Goal: Task Accomplishment & Management: Use online tool/utility

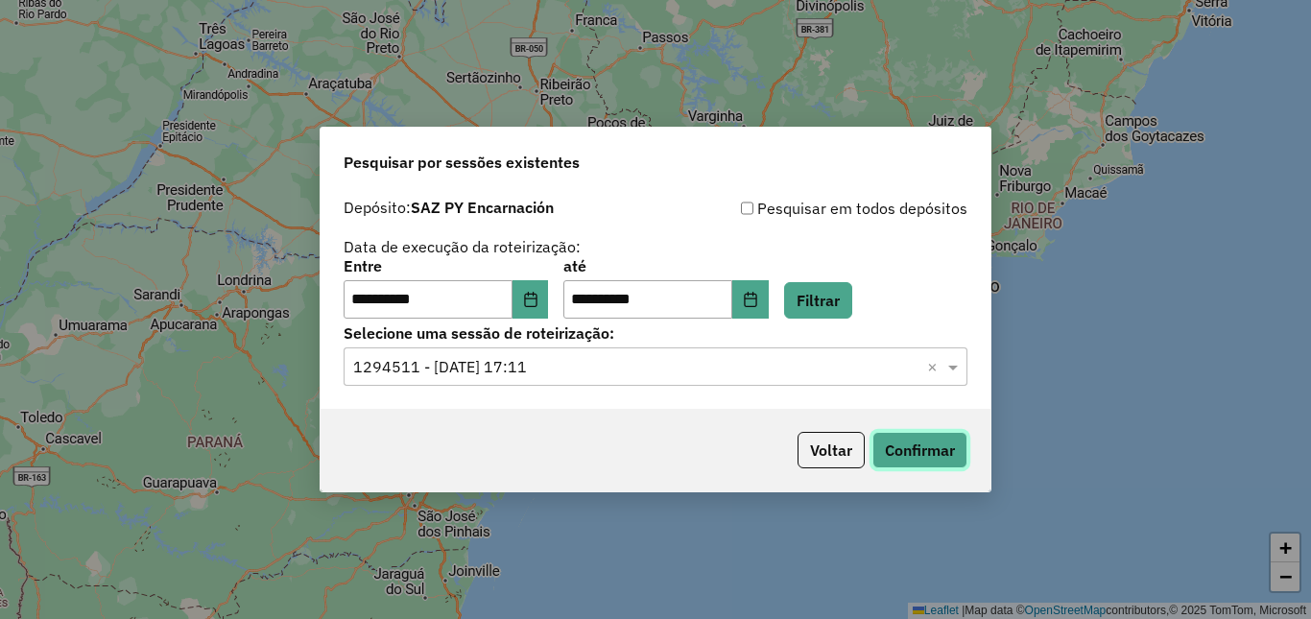
click at [925, 452] on button "Confirmar" at bounding box center [920, 450] width 95 height 36
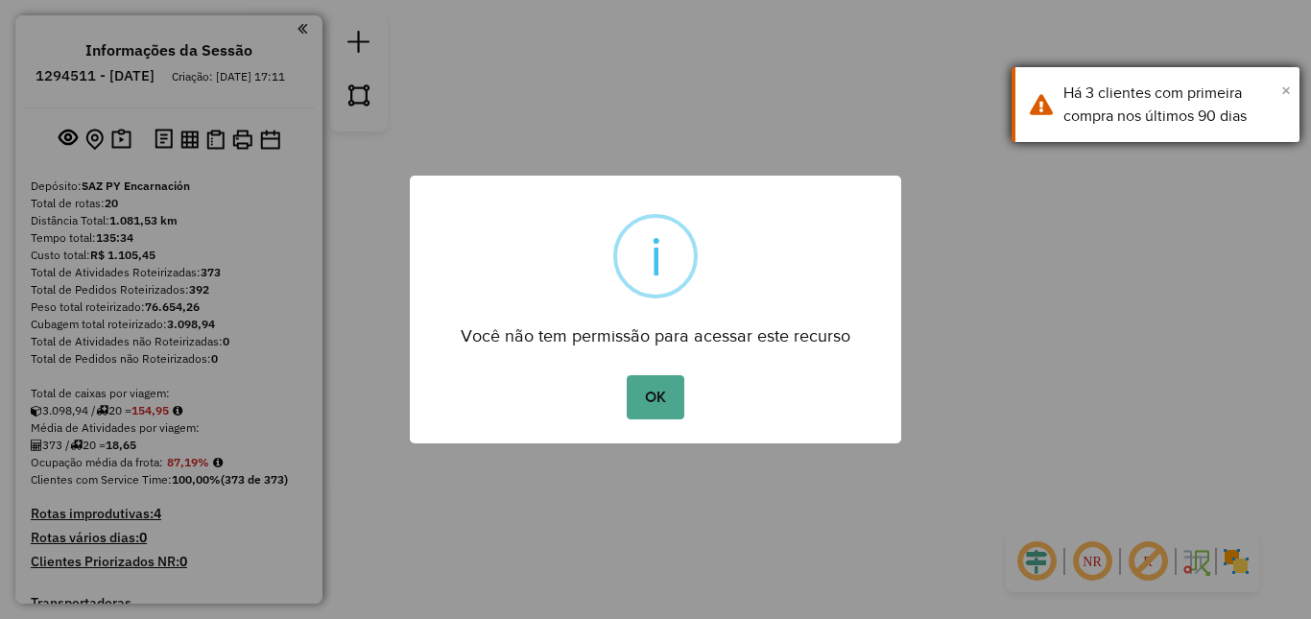
click at [1284, 84] on span "×" at bounding box center [1287, 90] width 10 height 21
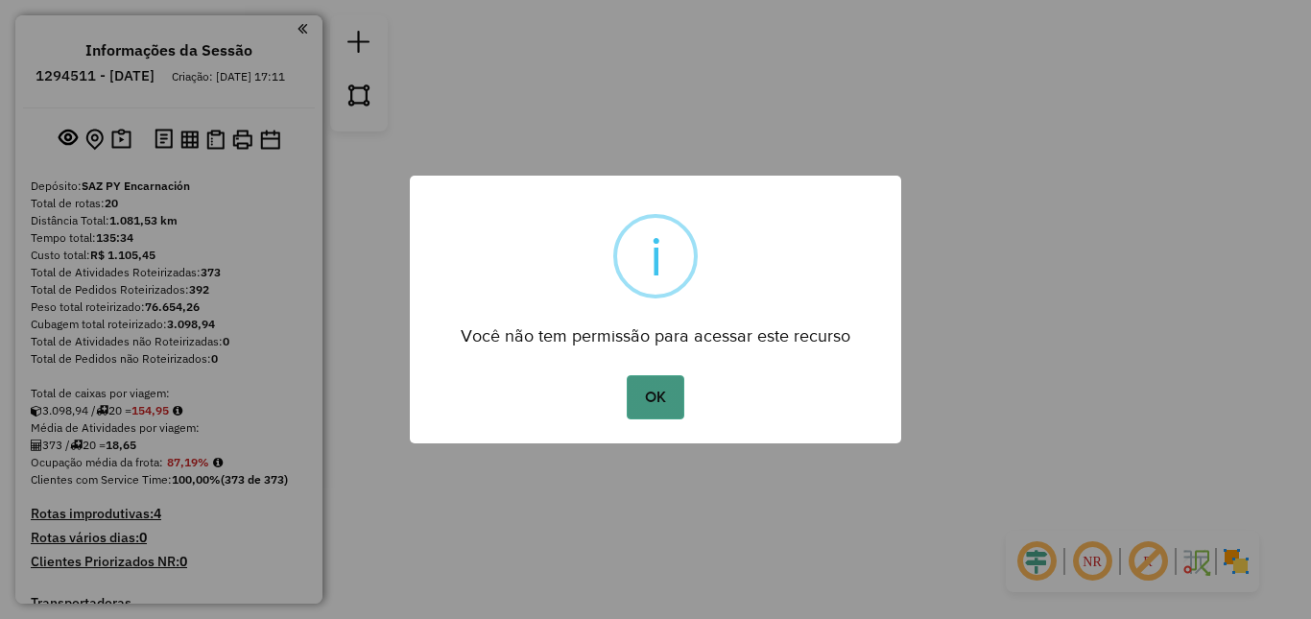
click at [645, 400] on button "OK" at bounding box center [655, 397] width 57 height 44
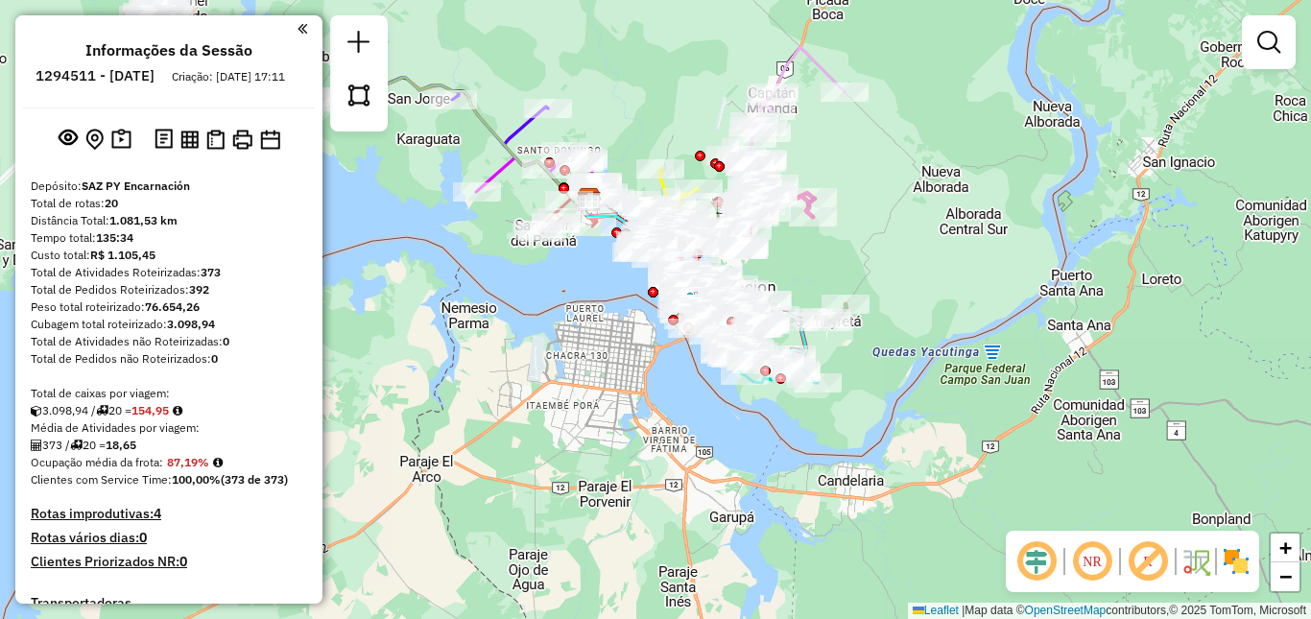
drag, startPoint x: 878, startPoint y: 332, endPoint x: 1058, endPoint y: 274, distance: 189.8
click at [1058, 274] on div "Janela de atendimento Grade de atendimento Capacidade Transportadoras Veículos …" at bounding box center [655, 309] width 1311 height 619
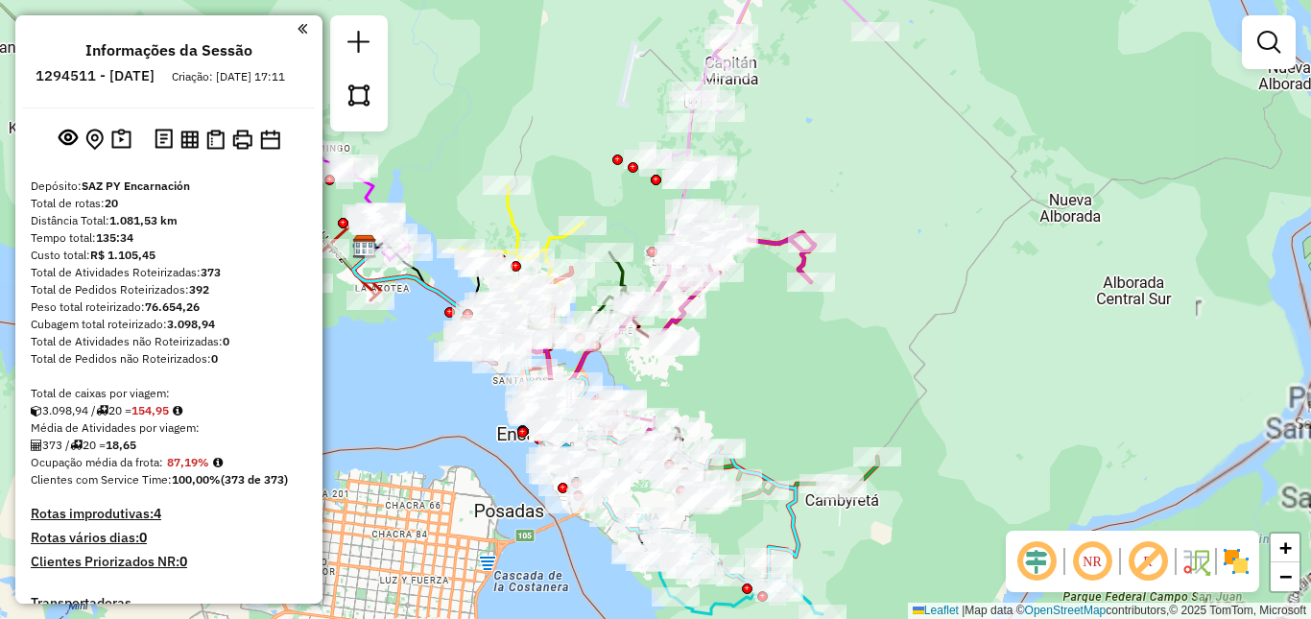
drag, startPoint x: 834, startPoint y: 137, endPoint x: 854, endPoint y: 273, distance: 136.7
click at [854, 273] on div "Janela de atendimento Grade de atendimento Capacidade Transportadoras Veículos …" at bounding box center [655, 309] width 1311 height 619
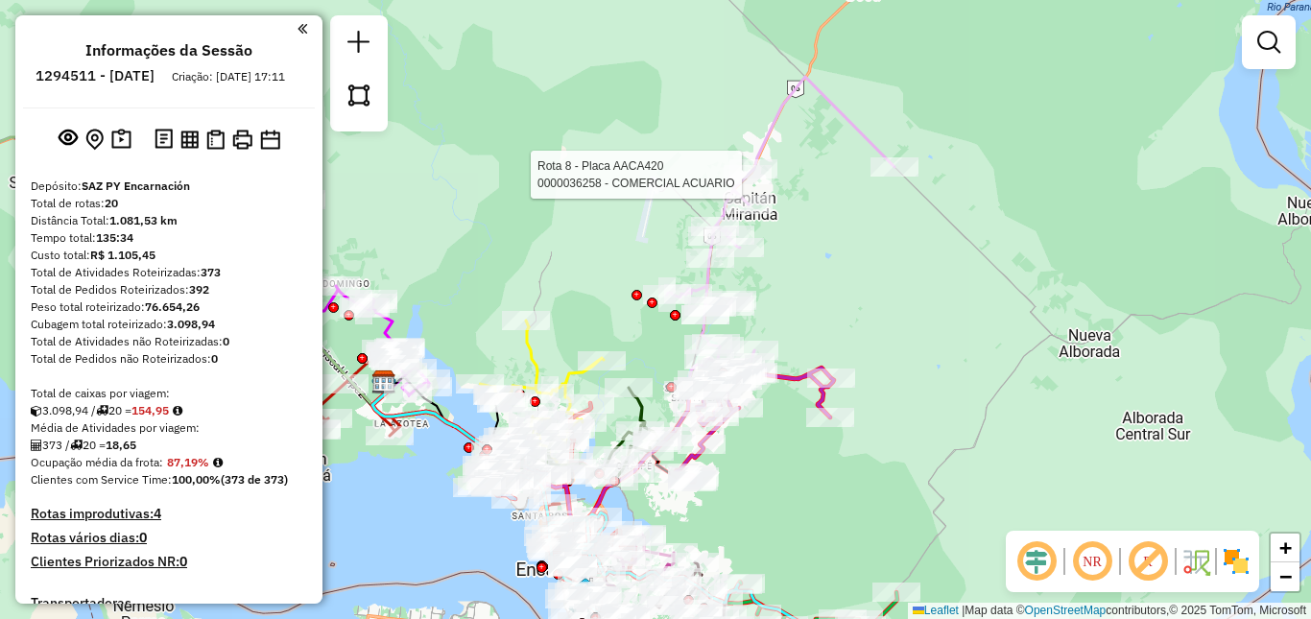
select select "**********"
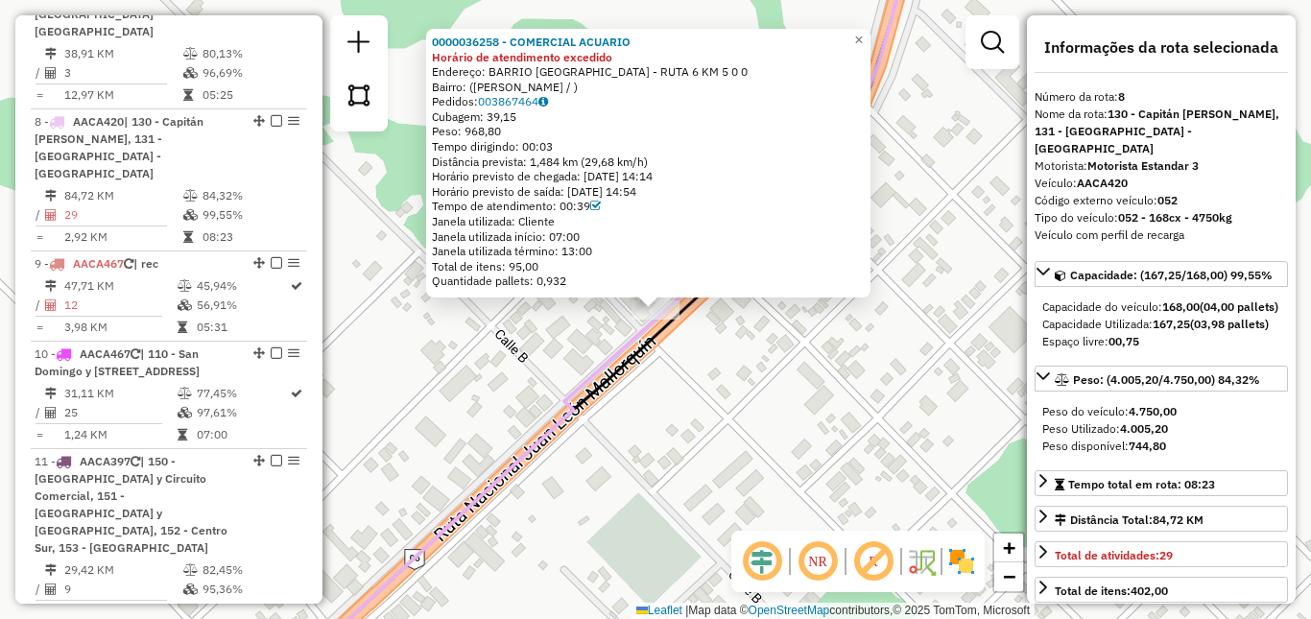
scroll to position [1544, 0]
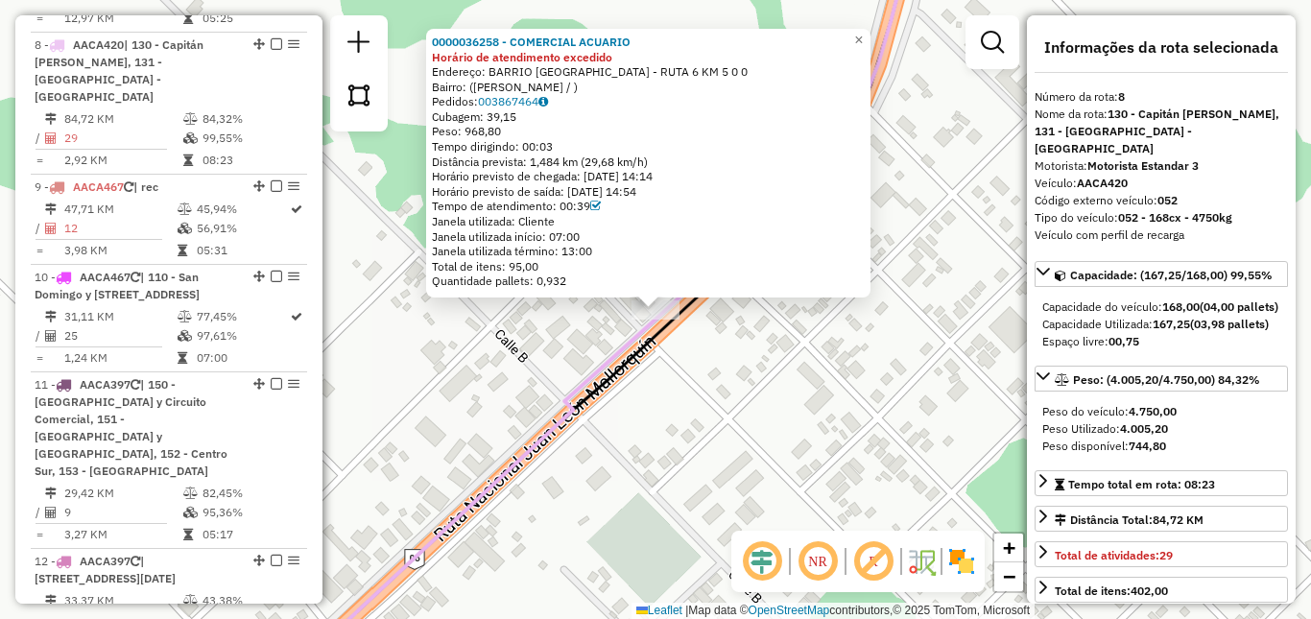
click at [730, 429] on div "0000036258 - COMERCIAL ACUARIO Horário de atendimento excedido Endereço: BARRIO…" at bounding box center [655, 309] width 1311 height 619
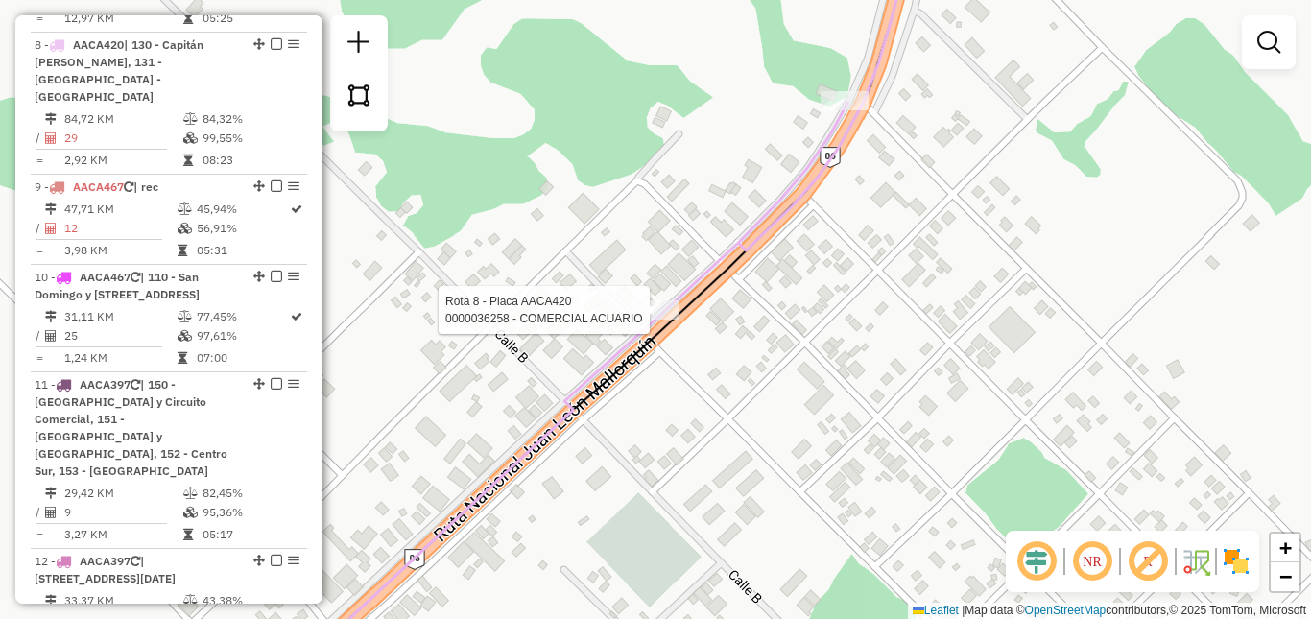
select select "**********"
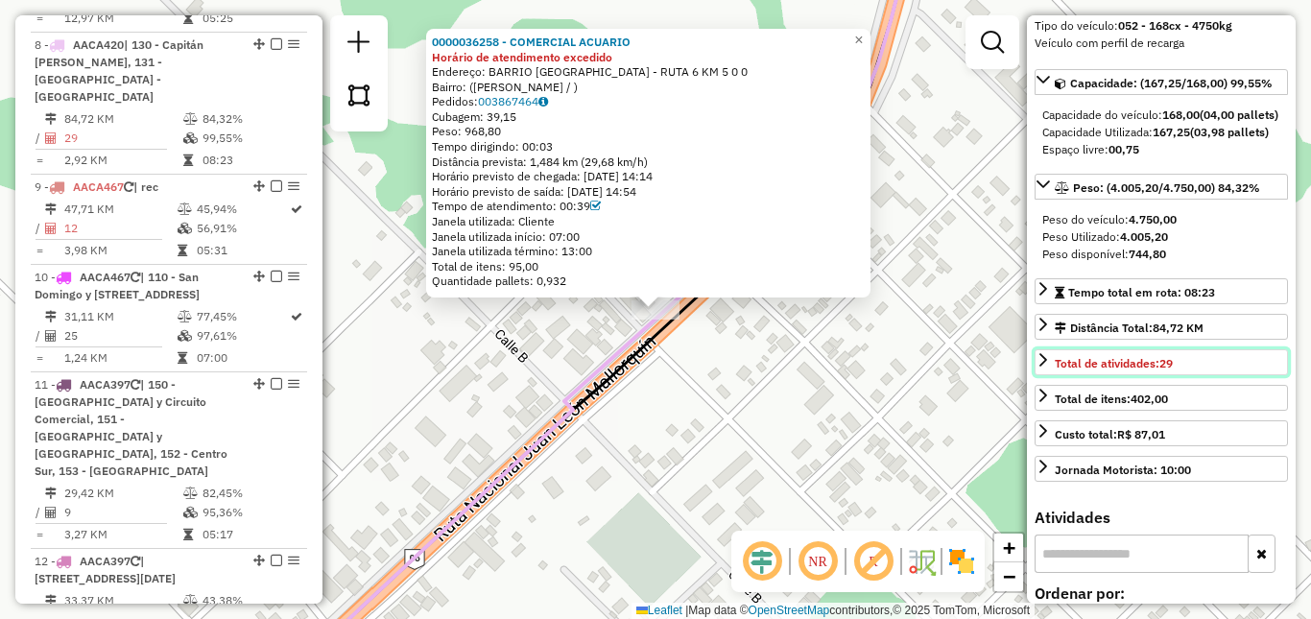
click at [1108, 371] on span "Total de atividades: 29" at bounding box center [1114, 363] width 118 height 14
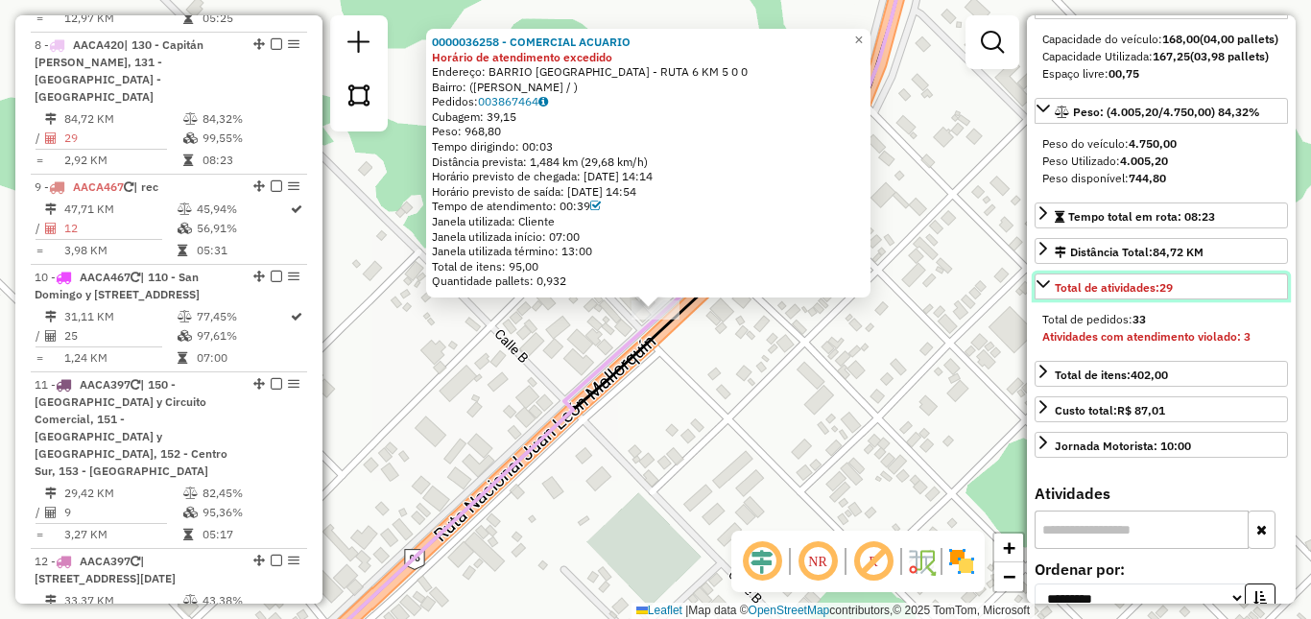
scroll to position [384, 0]
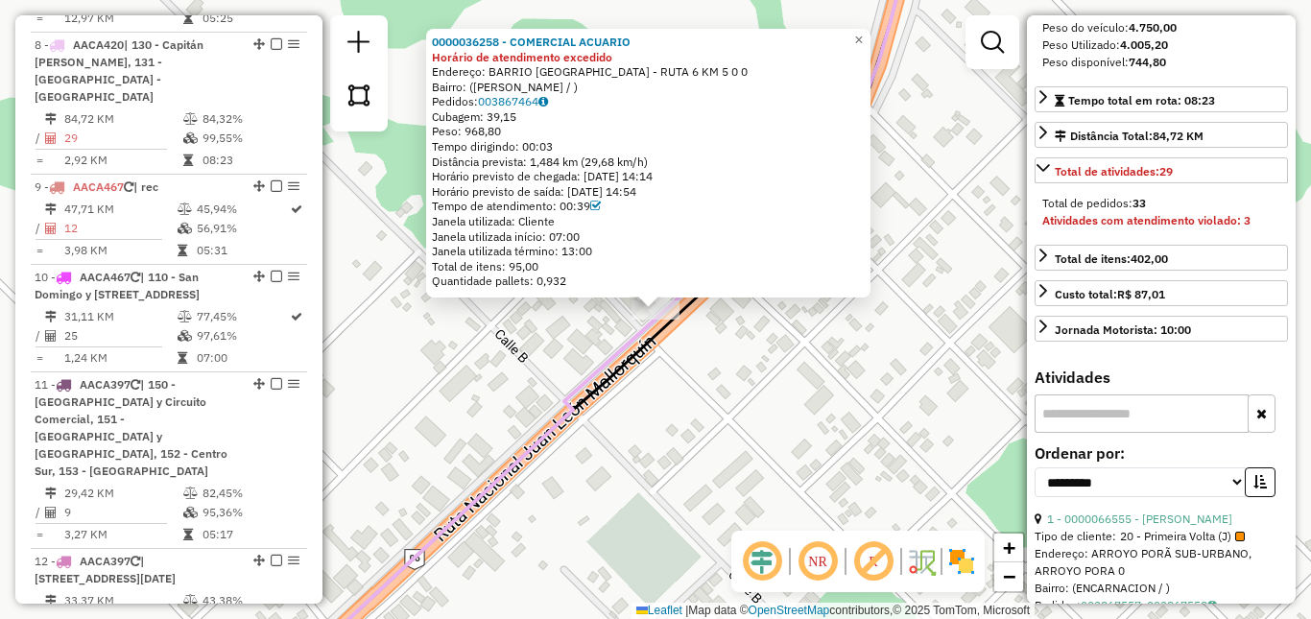
click at [1141, 228] on strong "Atividades com atendimento violado: 3" at bounding box center [1147, 220] width 208 height 14
click at [1125, 179] on span "Total de atividades: 29" at bounding box center [1114, 171] width 118 height 14
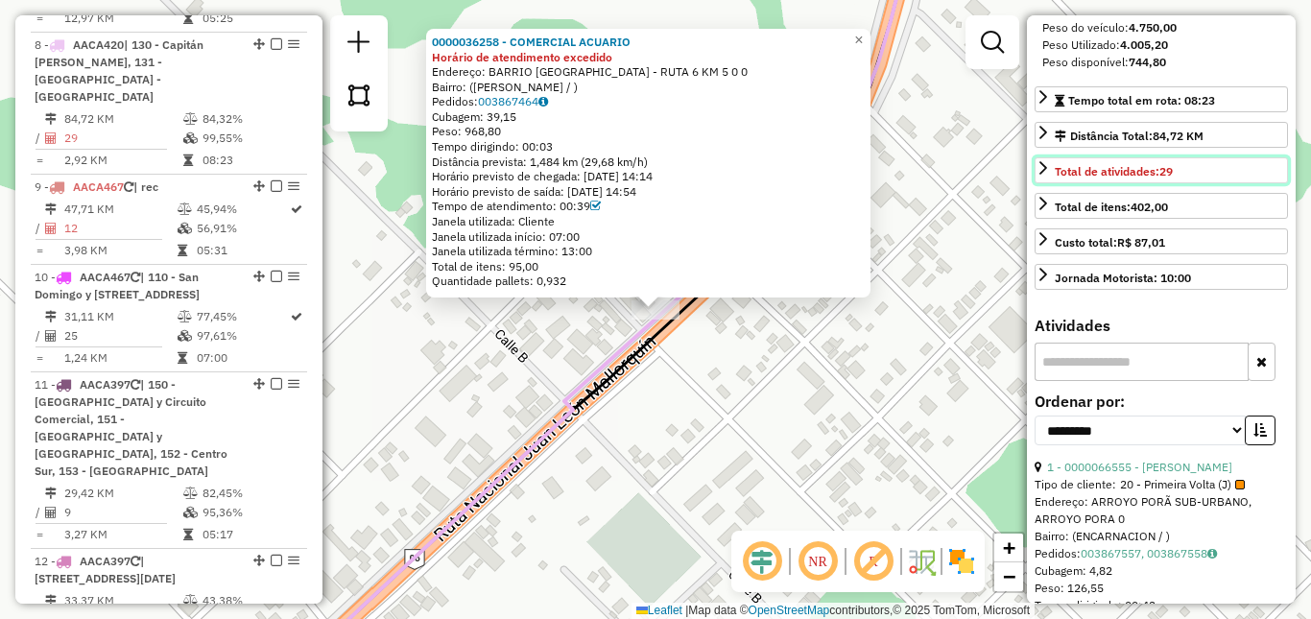
click at [1047, 176] on icon at bounding box center [1043, 167] width 15 height 15
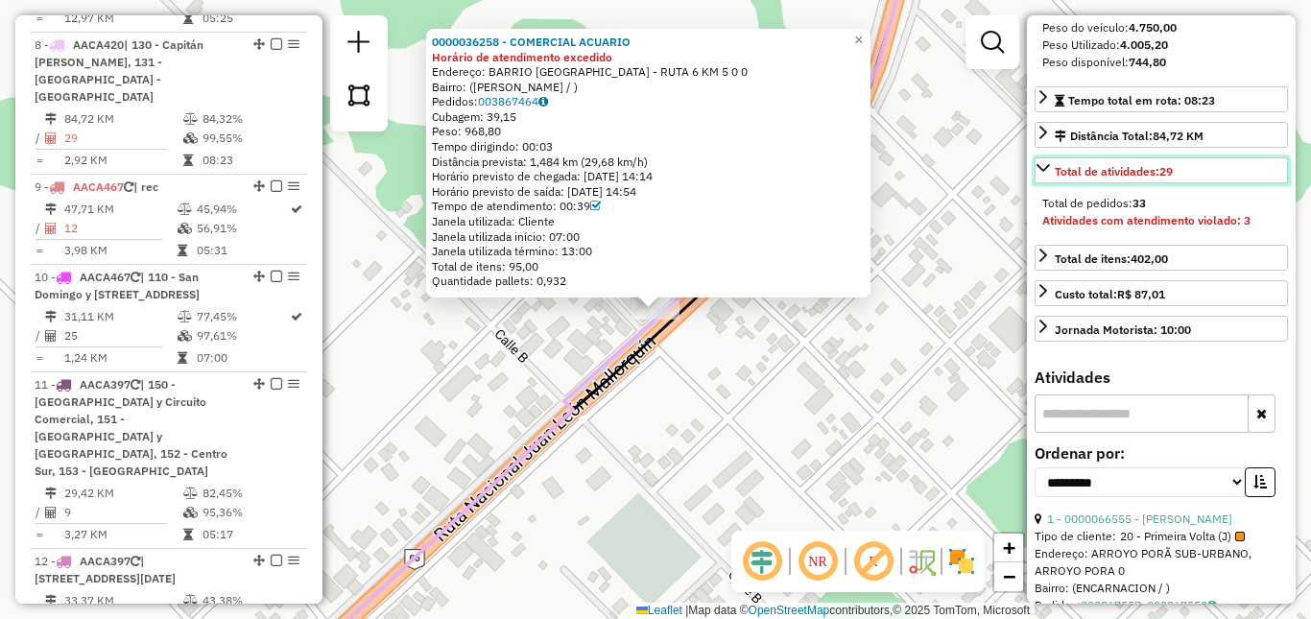
click at [1047, 176] on icon at bounding box center [1043, 167] width 15 height 15
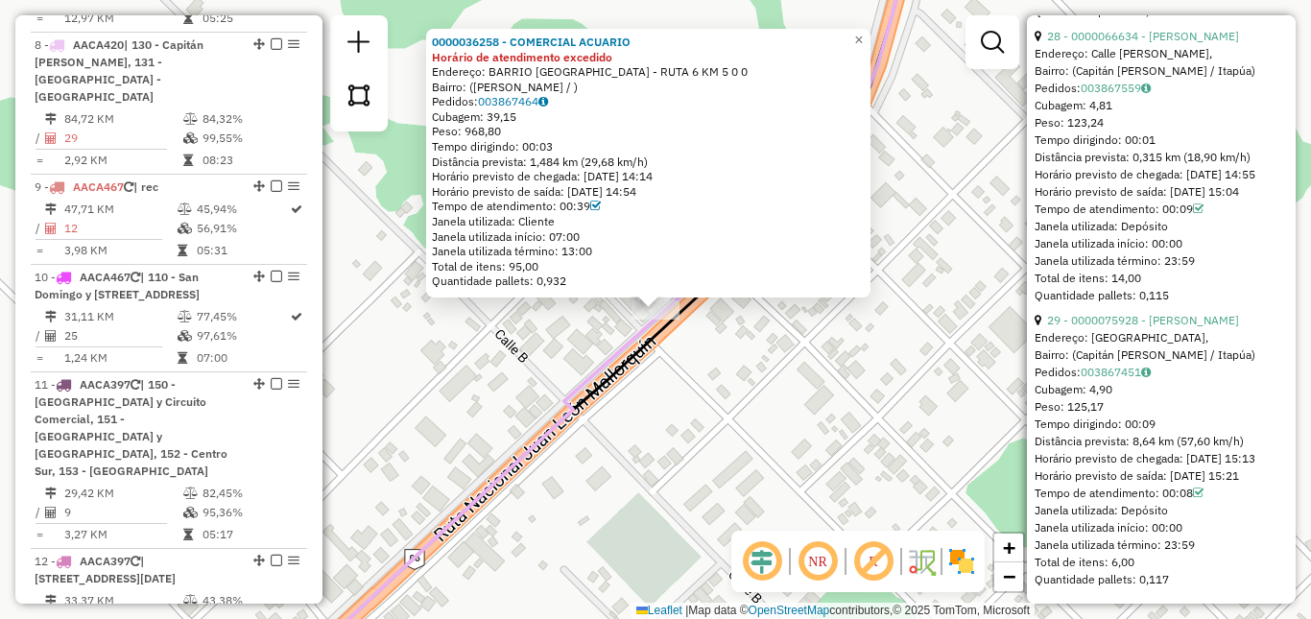
scroll to position [9211, 0]
drag, startPoint x: 1084, startPoint y: 373, endPoint x: 1028, endPoint y: 355, distance: 58.6
click at [1028, 355] on div "**********" at bounding box center [1161, 309] width 269 height 589
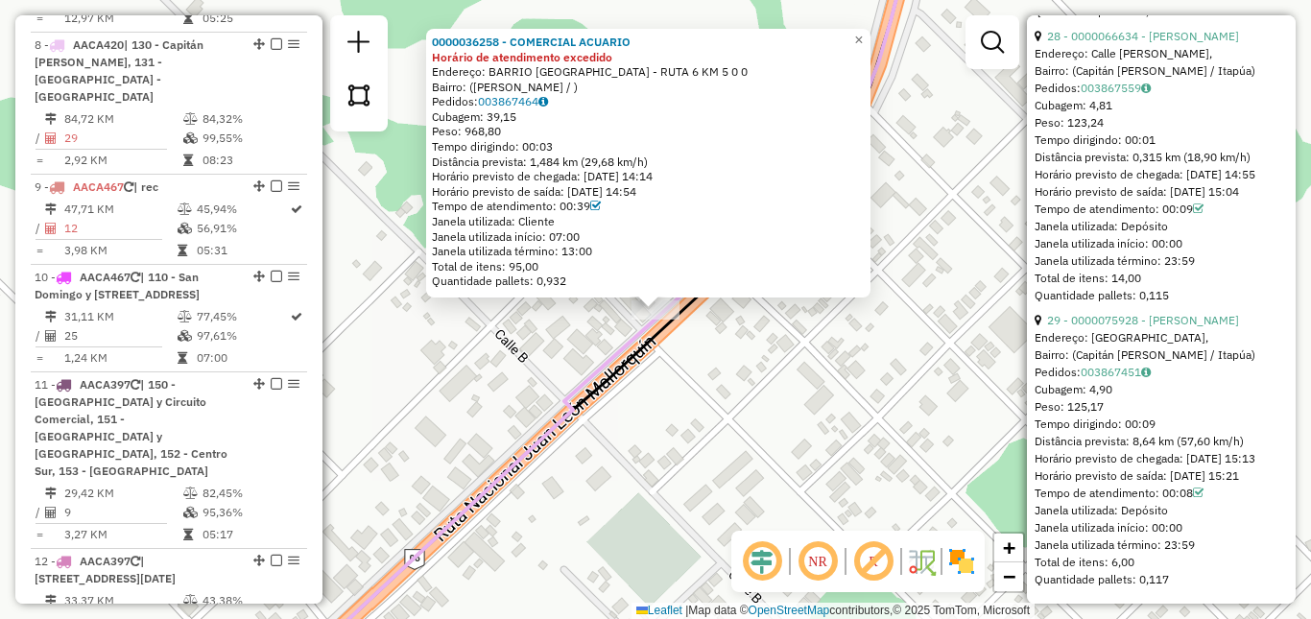
click at [729, 378] on div "0000036258 - COMERCIAL ACUARIO Horário de atendimento excedido Endereço: BARRIO…" at bounding box center [655, 309] width 1311 height 619
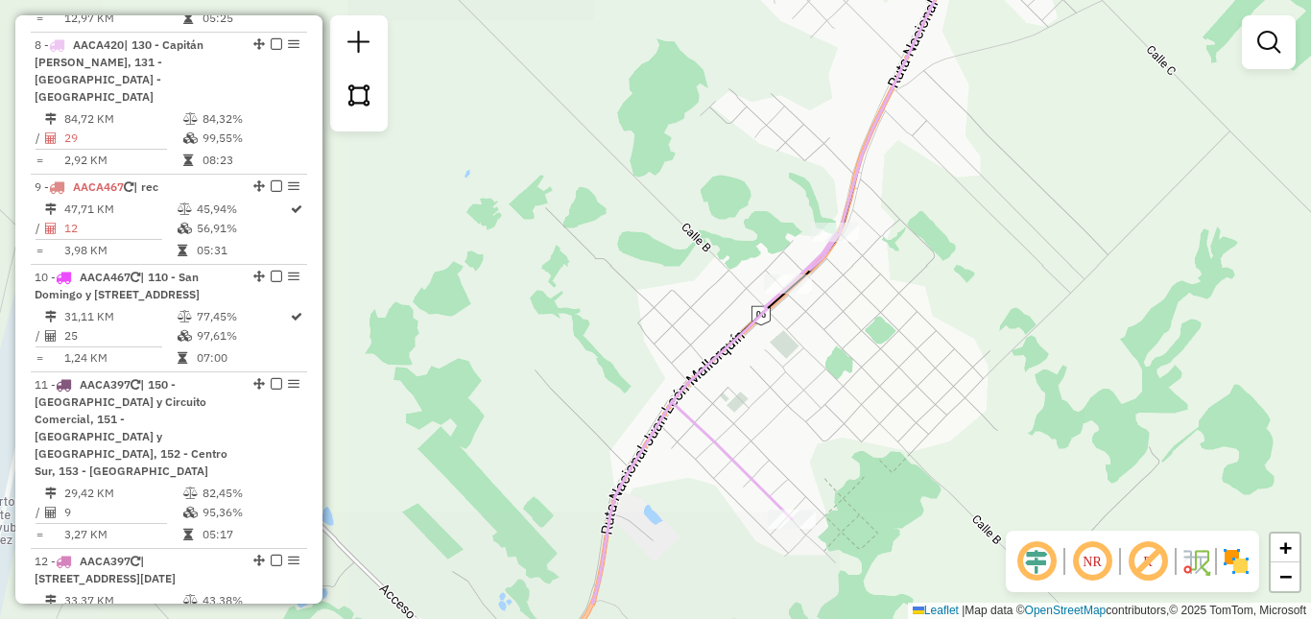
drag, startPoint x: 697, startPoint y: 485, endPoint x: 860, endPoint y: 307, distance: 241.2
click at [850, 322] on div "Janela de atendimento Grade de atendimento Capacidade Transportadoras Veículos …" at bounding box center [655, 309] width 1311 height 619
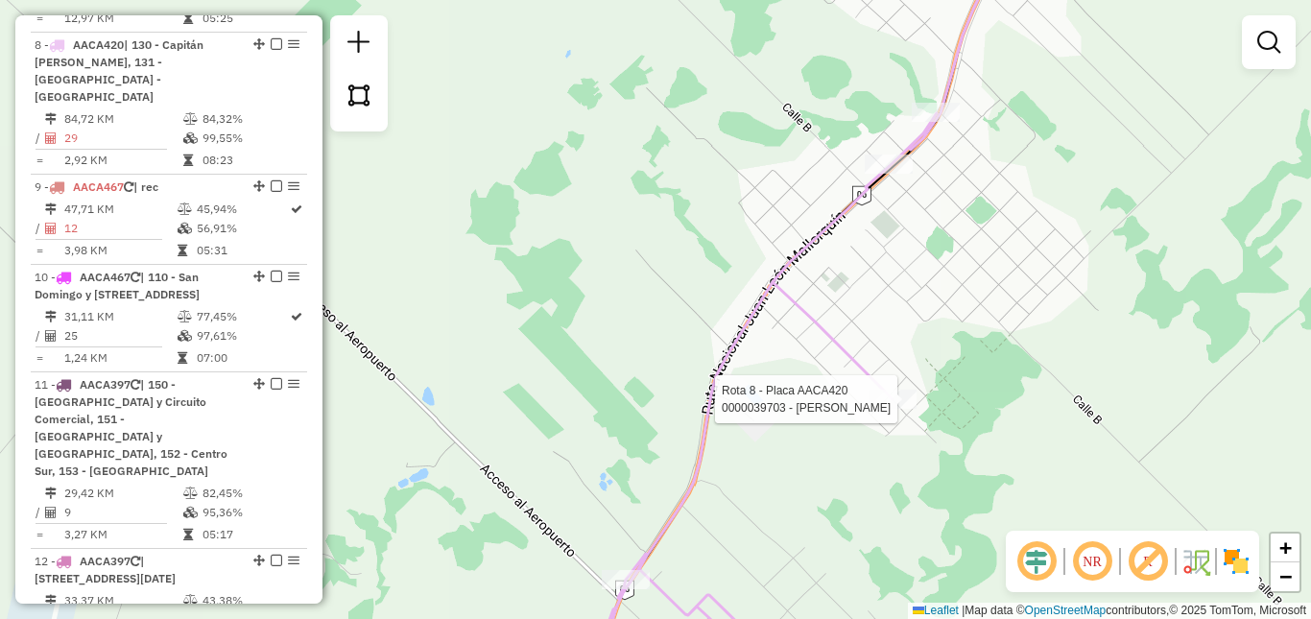
select select "**********"
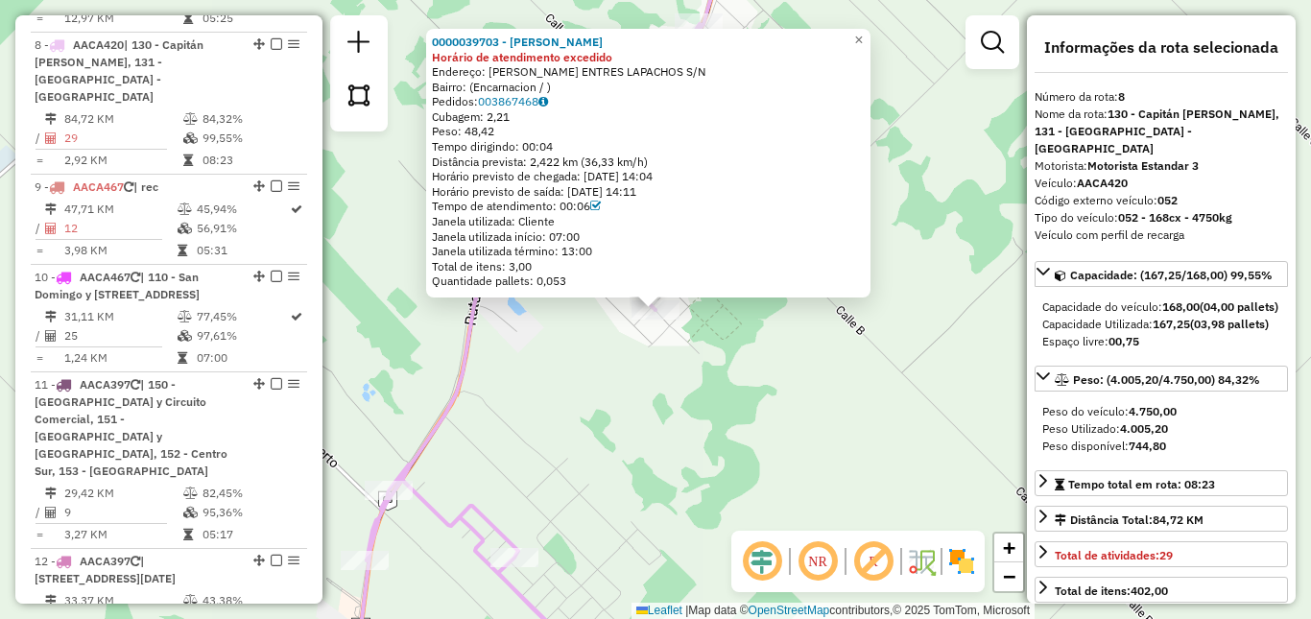
click at [760, 374] on div "0000039703 - RIOS, [PERSON_NAME] de atendimento excedido Endereço: [PERSON_NAME…" at bounding box center [655, 309] width 1311 height 619
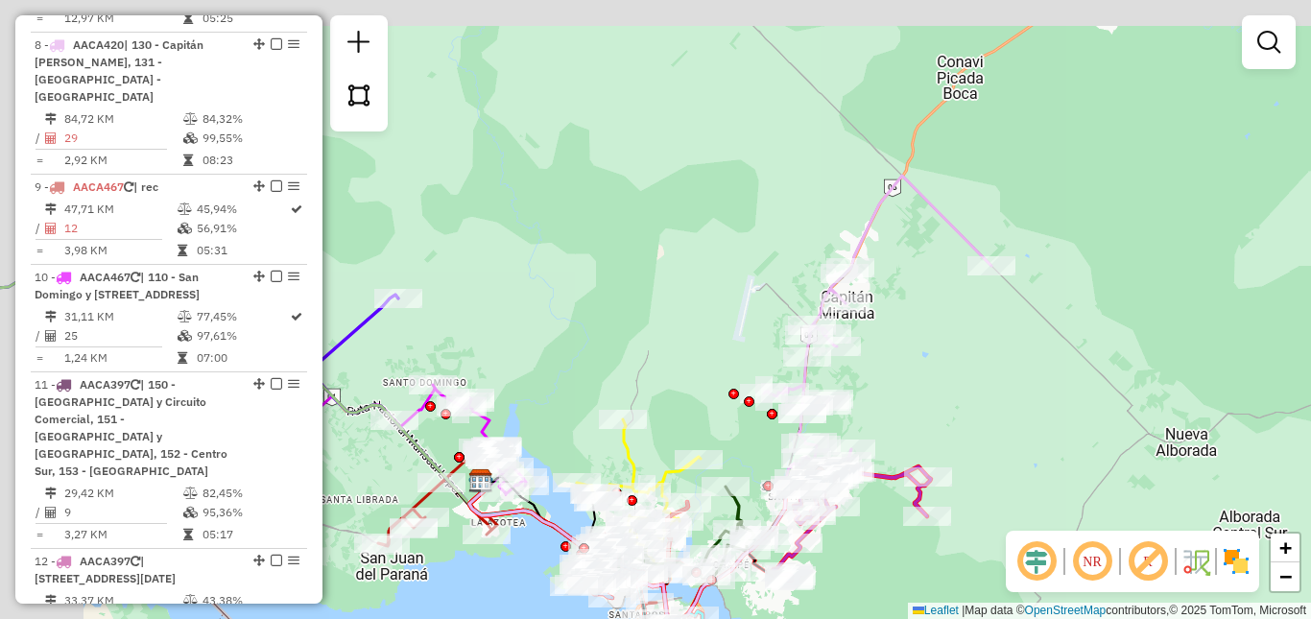
drag, startPoint x: 899, startPoint y: 388, endPoint x: 919, endPoint y: 367, distance: 29.2
click at [914, 373] on div "Janela de atendimento Grade de atendimento Capacidade Transportadoras Veículos …" at bounding box center [655, 309] width 1311 height 619
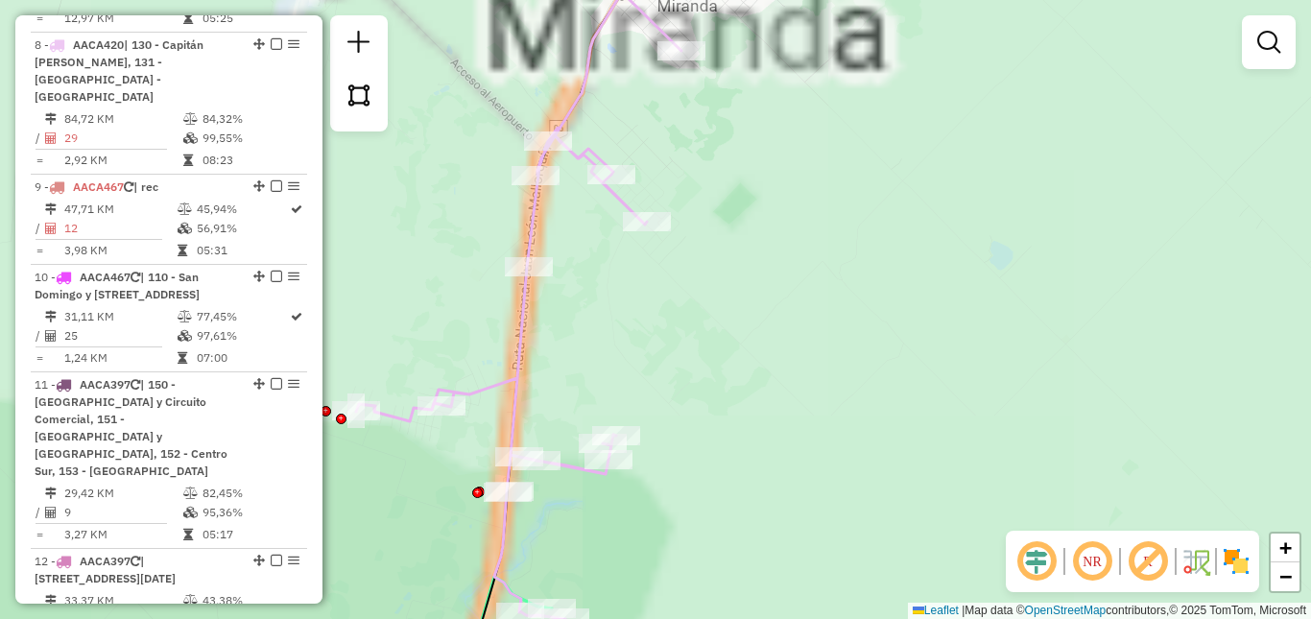
drag, startPoint x: 842, startPoint y: 184, endPoint x: 933, endPoint y: 346, distance: 185.3
click at [933, 346] on div "Janela de atendimento Grade de atendimento Capacidade Transportadoras Veículos …" at bounding box center [655, 309] width 1311 height 619
